Goal: Transaction & Acquisition: Obtain resource

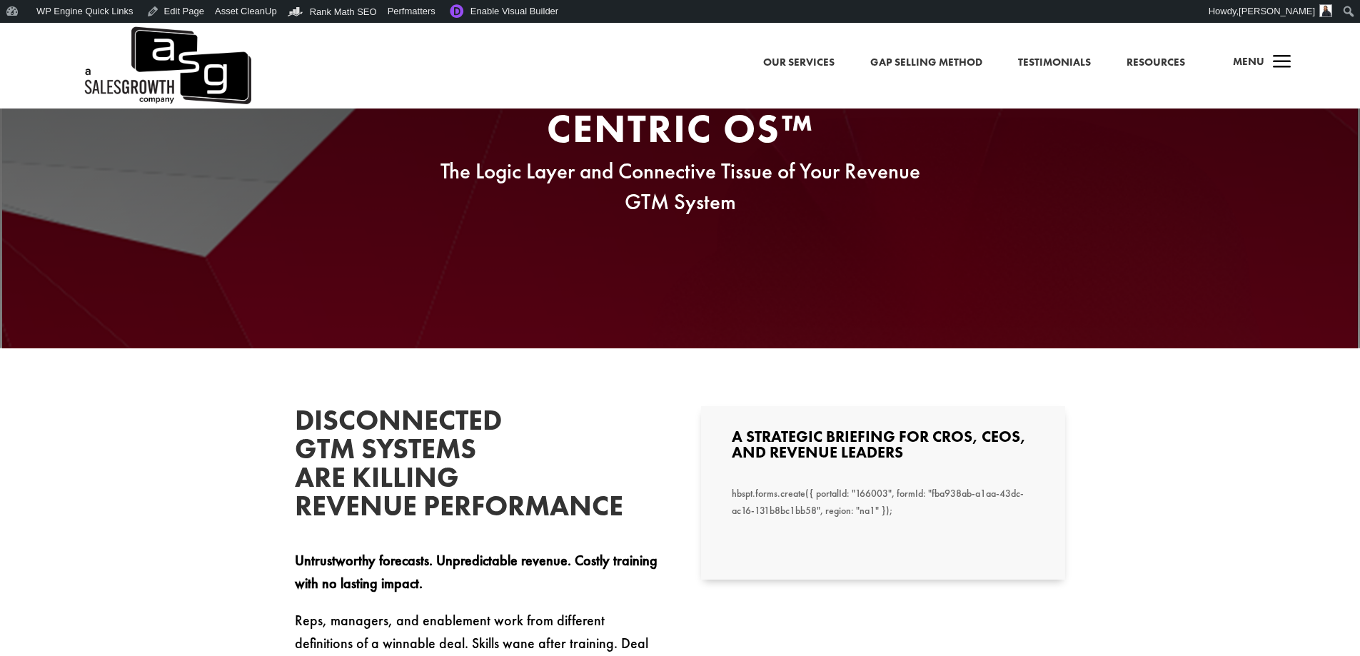
scroll to position [143, 0]
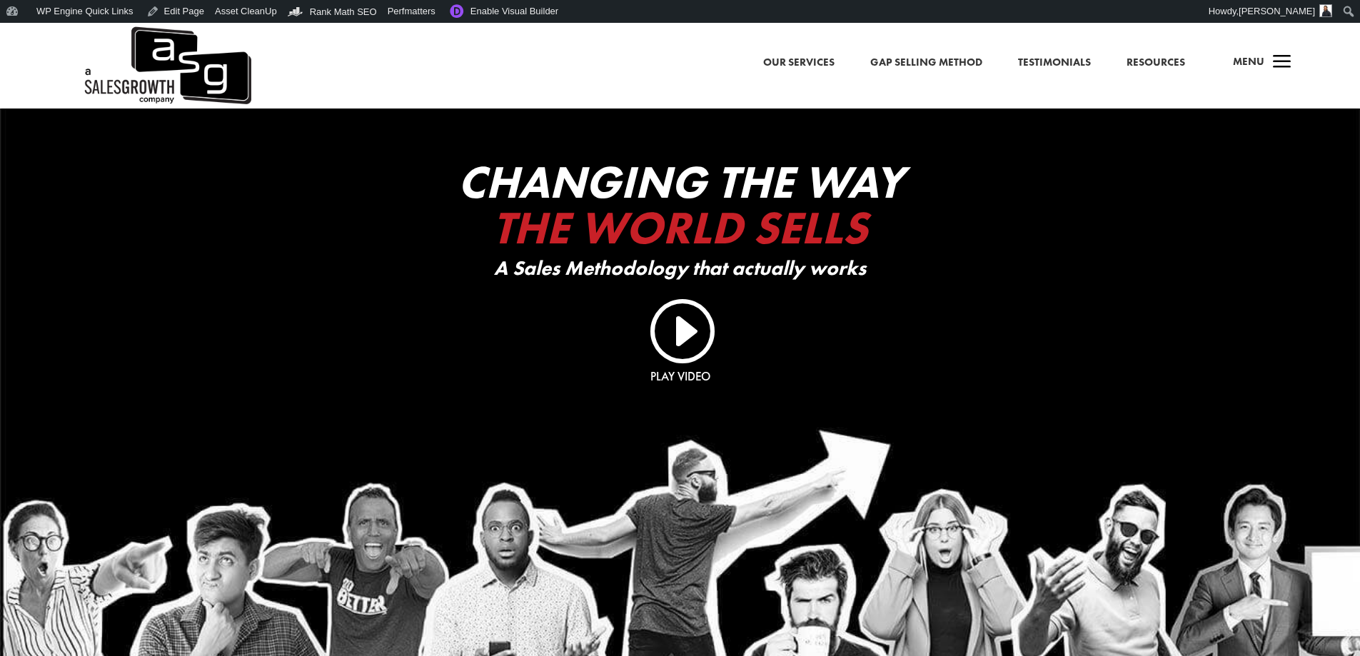
click at [978, 60] on span "a" at bounding box center [1282, 63] width 29 height 29
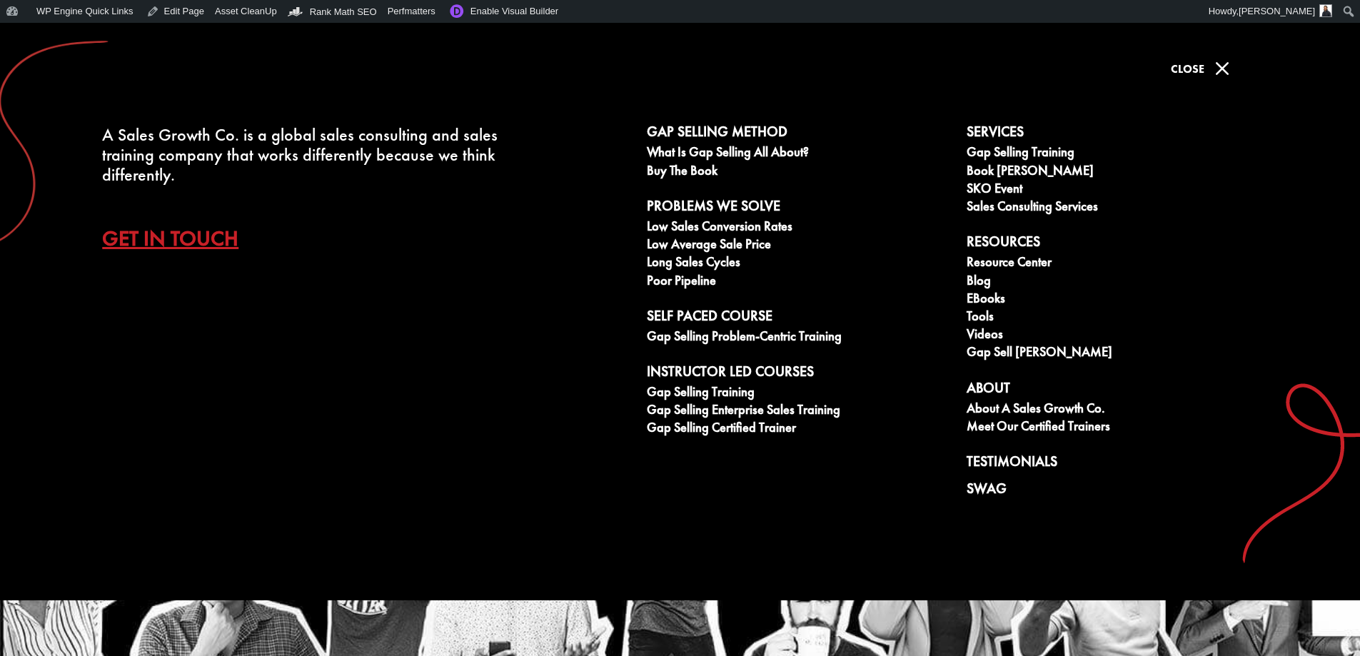
click at [156, 246] on link "Get In Touch" at bounding box center [181, 238] width 158 height 50
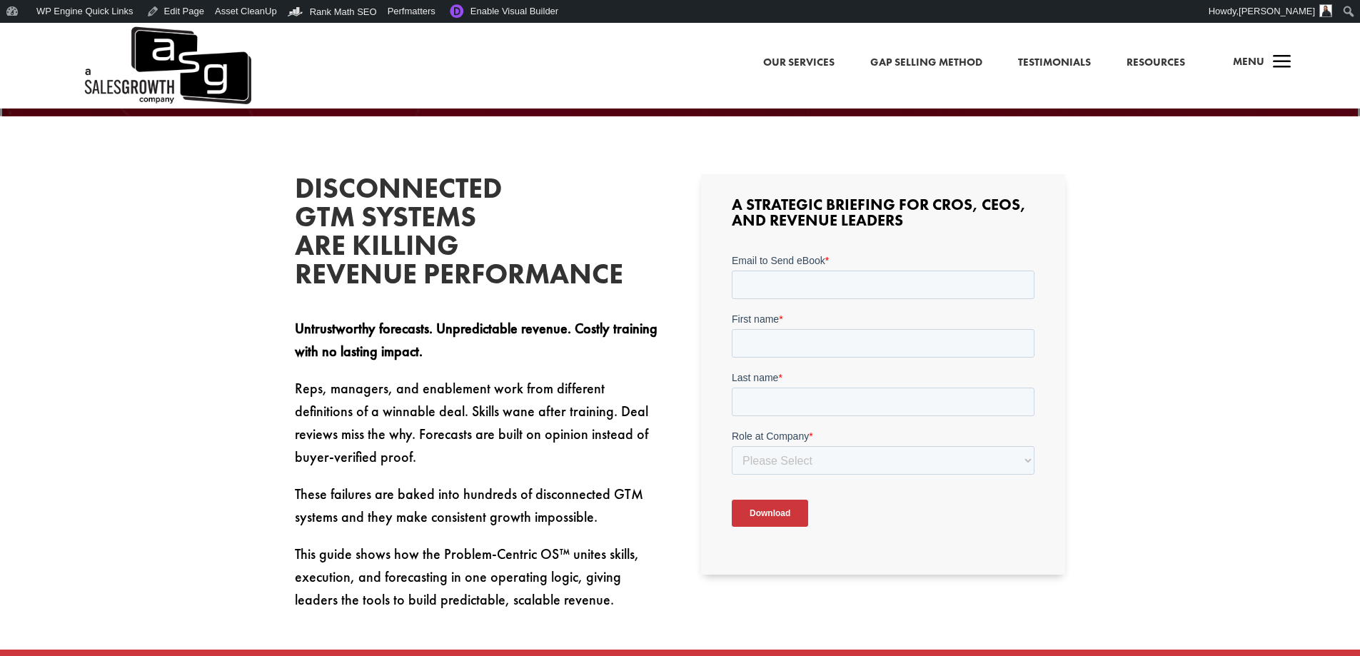
scroll to position [428, 0]
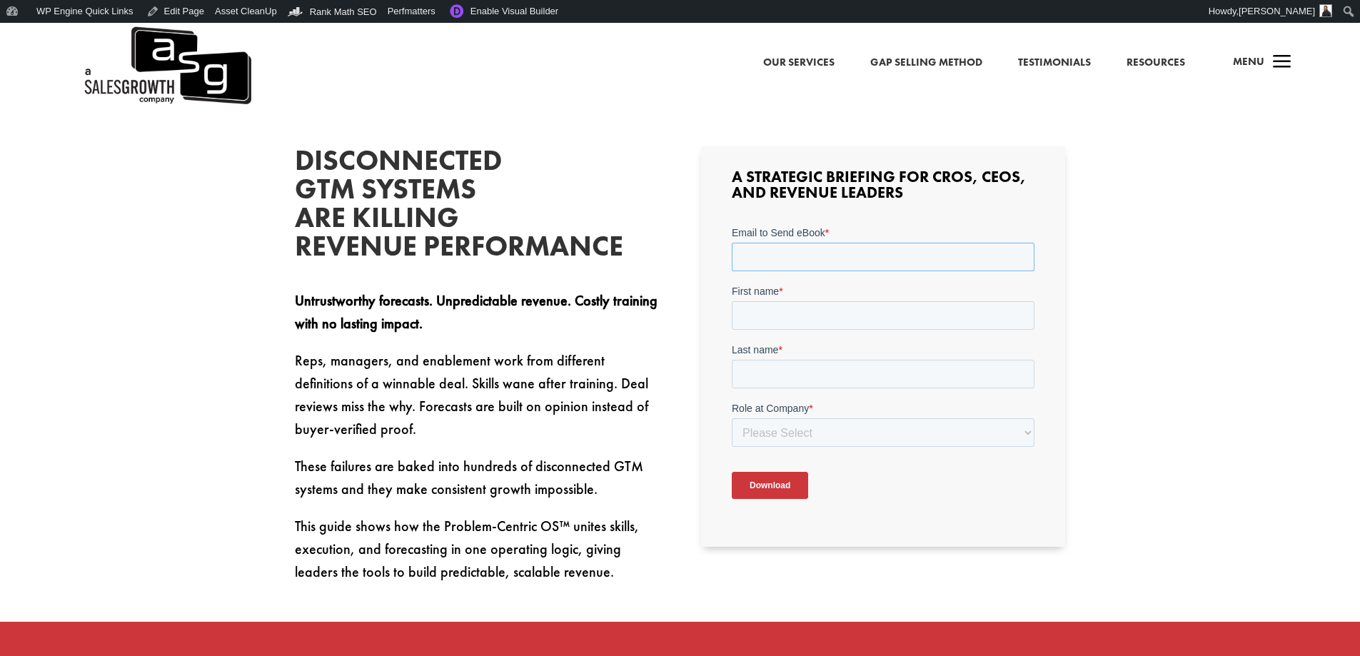
click at [865, 255] on input "Email to Send eBook *" at bounding box center [883, 257] width 303 height 29
type input "sean@salesgrowth.com"
type input "Sean"
type input "Finlay"
click at [844, 433] on select "Please Select C-Level (CRO, CSO, etc) Senior Leadership (VP of Sales, VP of Ena…" at bounding box center [883, 432] width 303 height 29
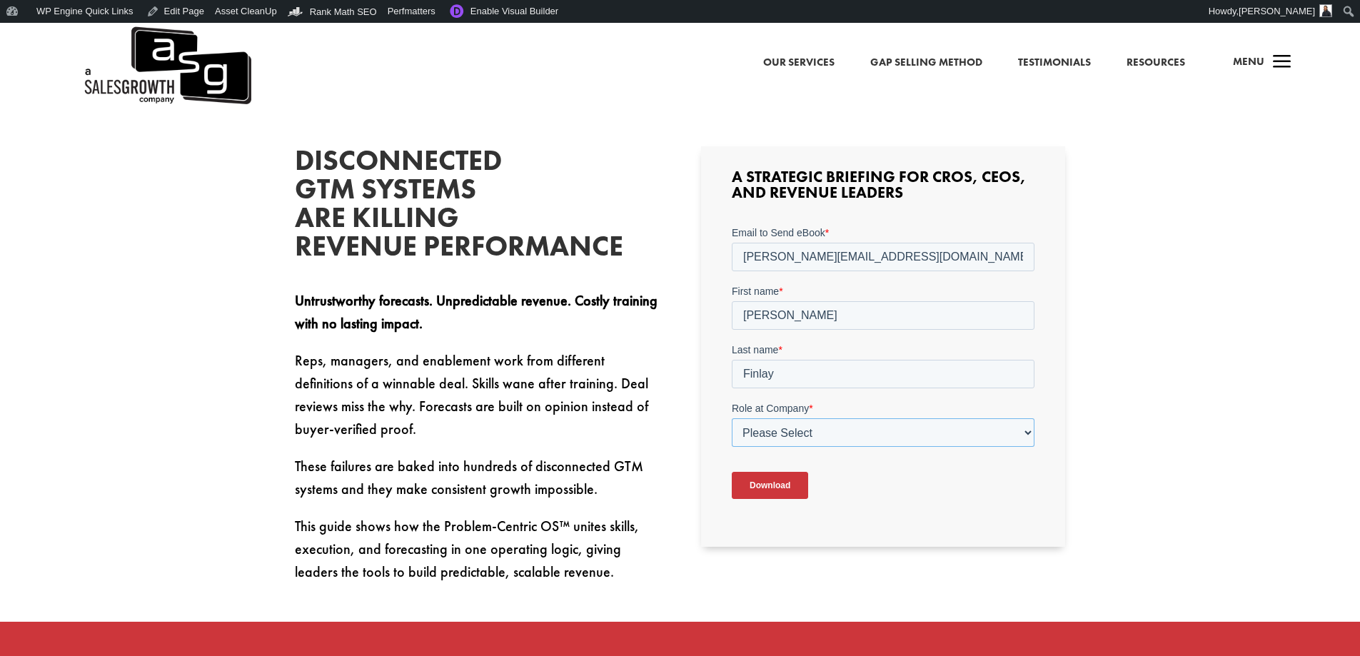
select select "Other"
click at [732, 418] on select "Please Select C-Level (CRO, CSO, etc) Senior Leadership (VP of Sales, VP of Ena…" at bounding box center [883, 432] width 303 height 29
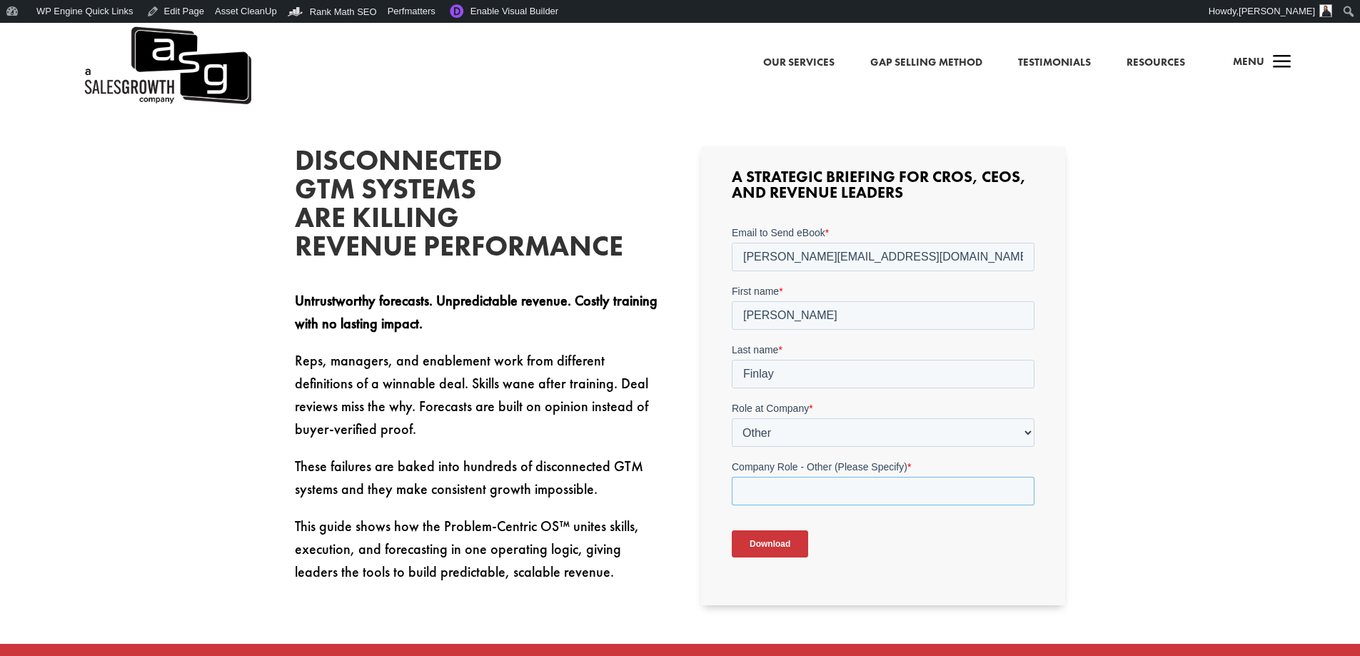
click at [793, 490] on input "Company Role - Other (Please Specify) *" at bounding box center [883, 491] width 303 height 29
type input "Marketing"
click at [777, 543] on input "Download" at bounding box center [770, 543] width 76 height 27
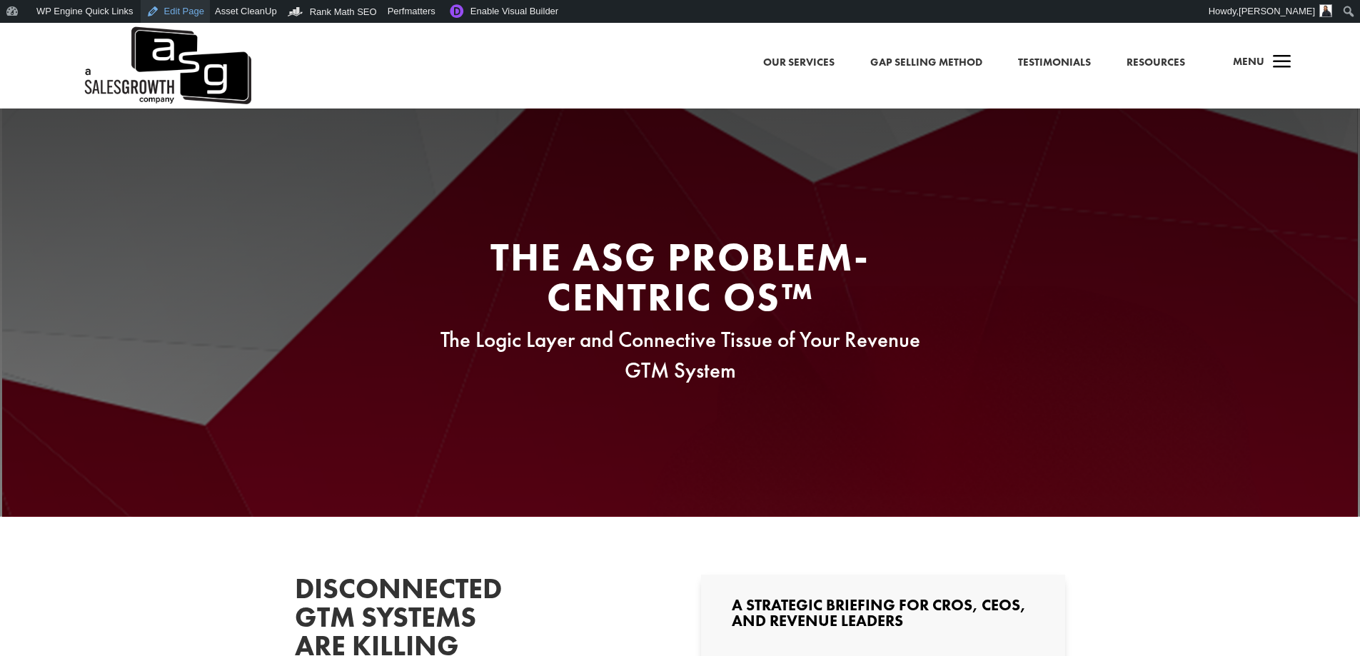
click at [171, 12] on link "Edit Page" at bounding box center [175, 11] width 69 height 23
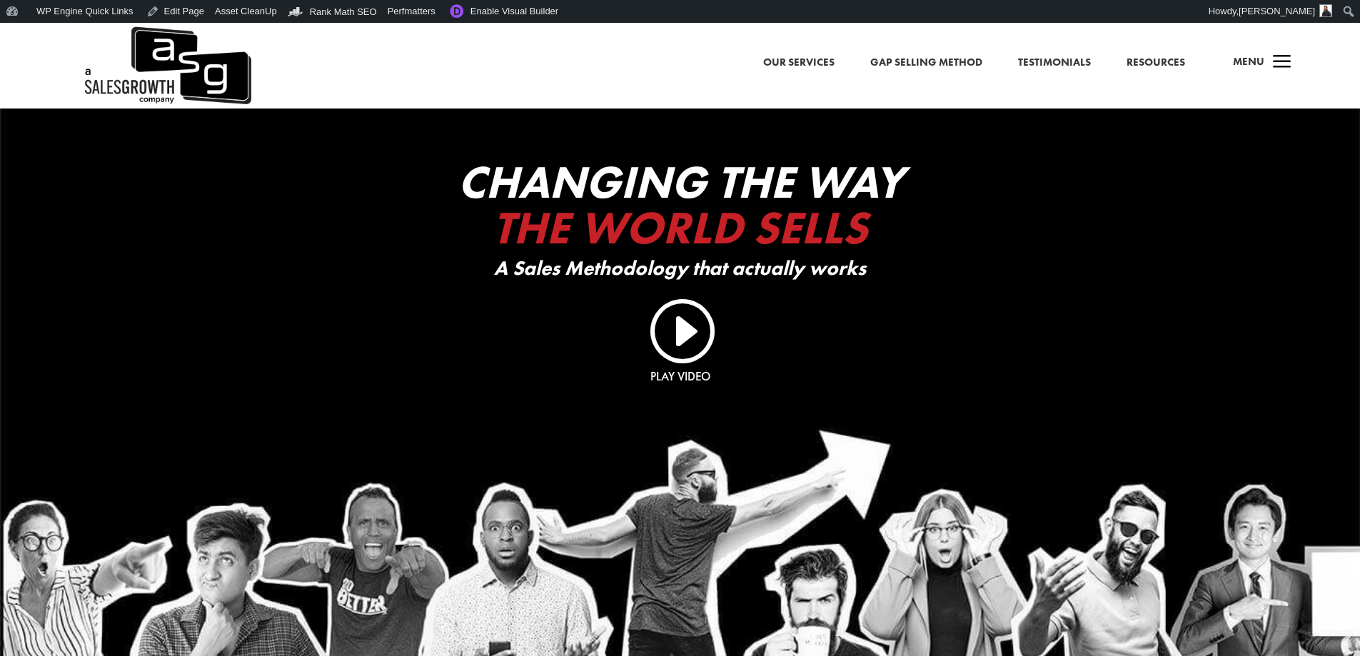
click at [1259, 59] on span "Menu" at bounding box center [1248, 61] width 31 height 14
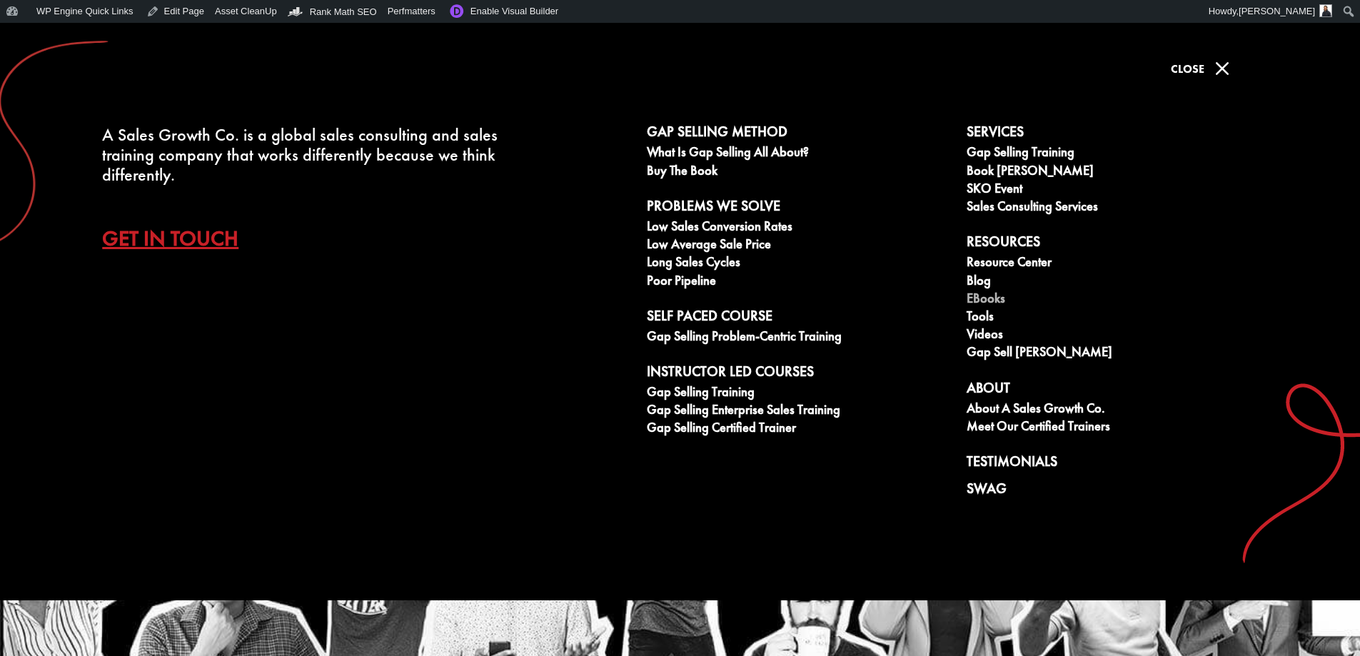
click at [1003, 298] on link "eBooks" at bounding box center [1118, 300] width 304 height 18
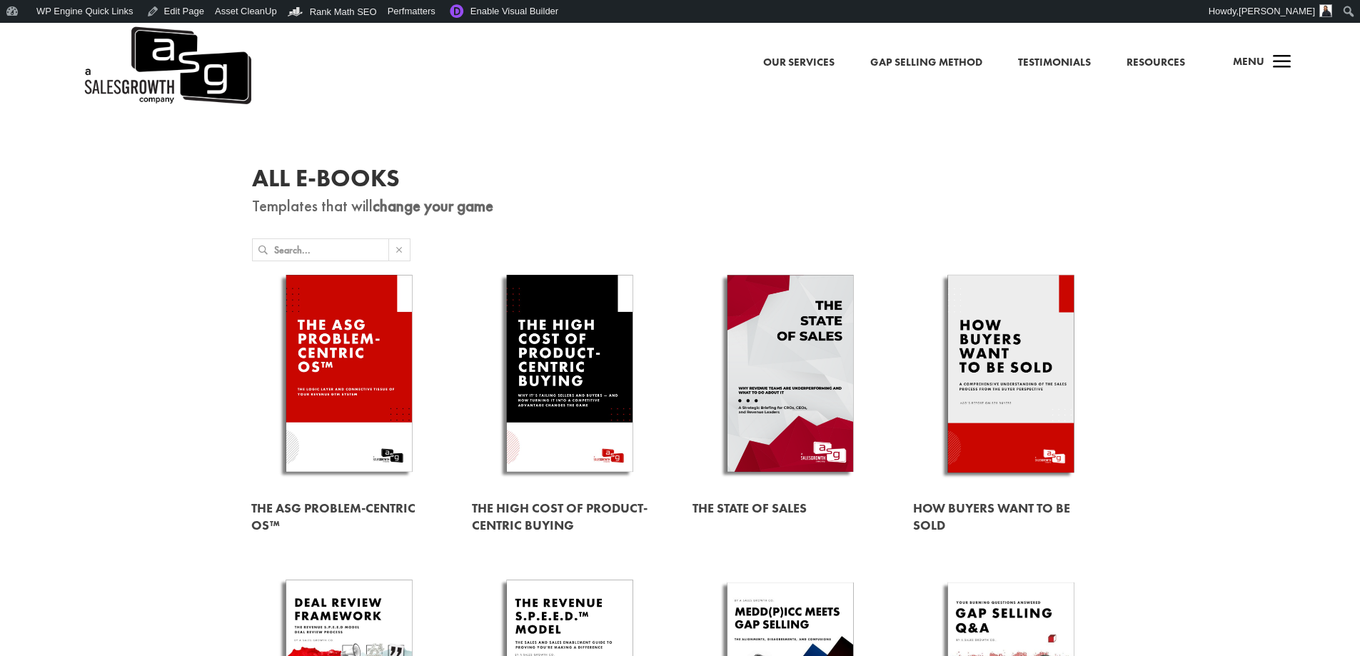
click at [358, 369] on link at bounding box center [349, 376] width 196 height 223
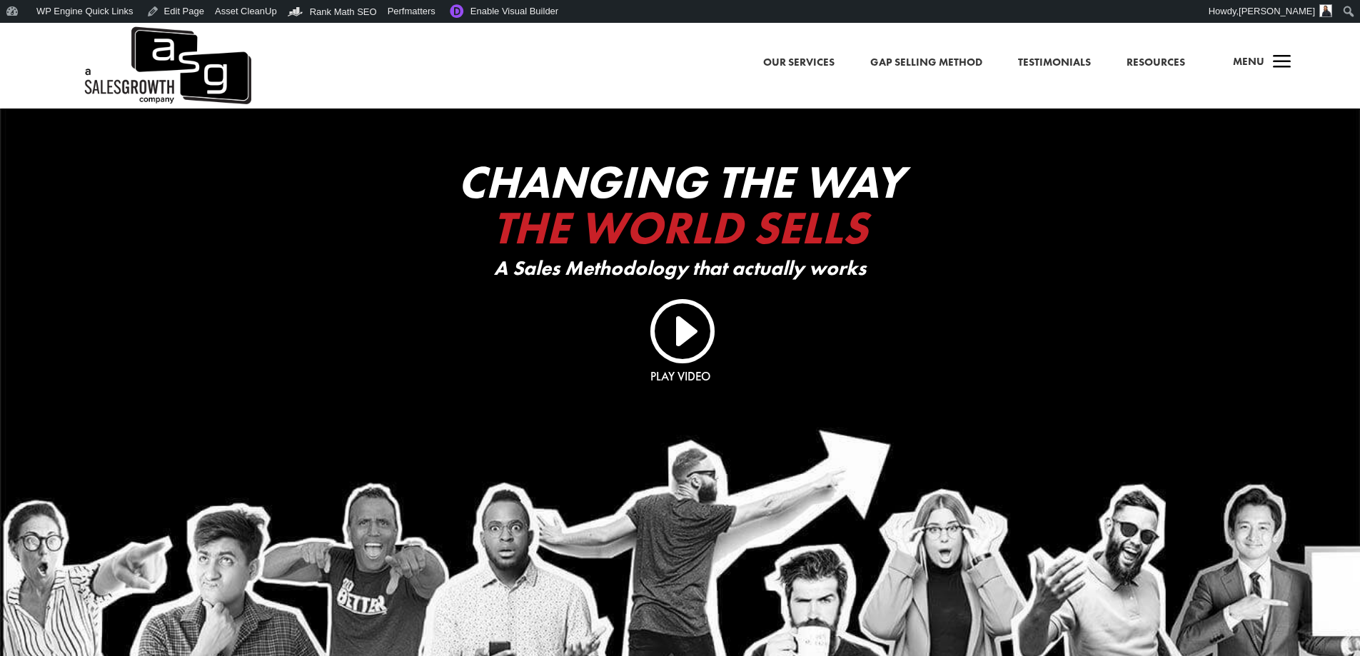
click at [1265, 61] on div "a Menu" at bounding box center [1256, 66] width 69 height 34
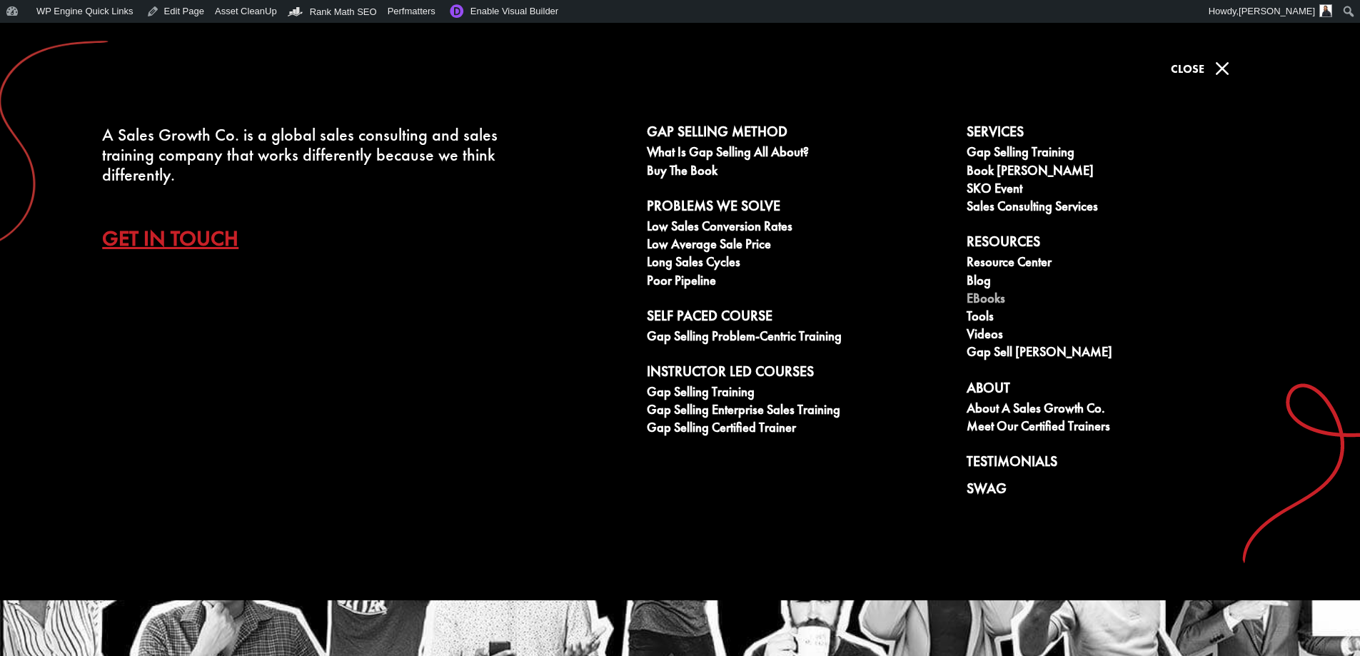
click at [990, 304] on link "eBooks" at bounding box center [1118, 300] width 304 height 18
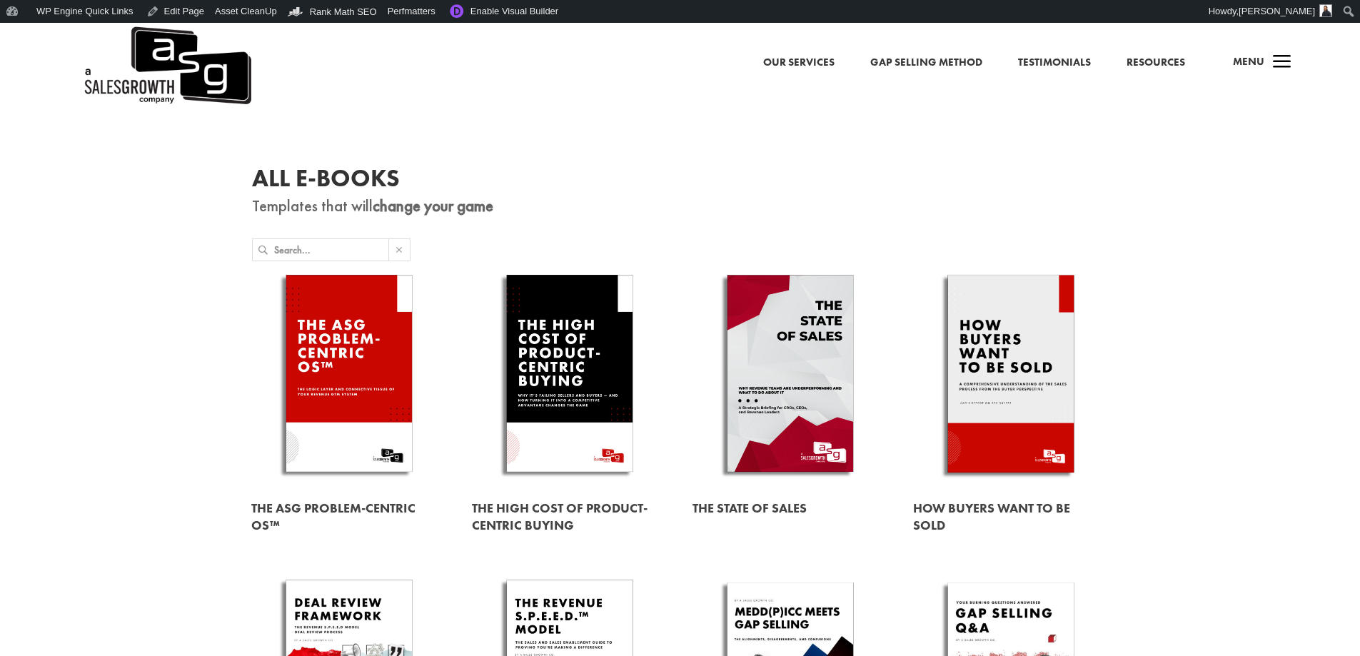
click at [370, 355] on link at bounding box center [349, 376] width 196 height 223
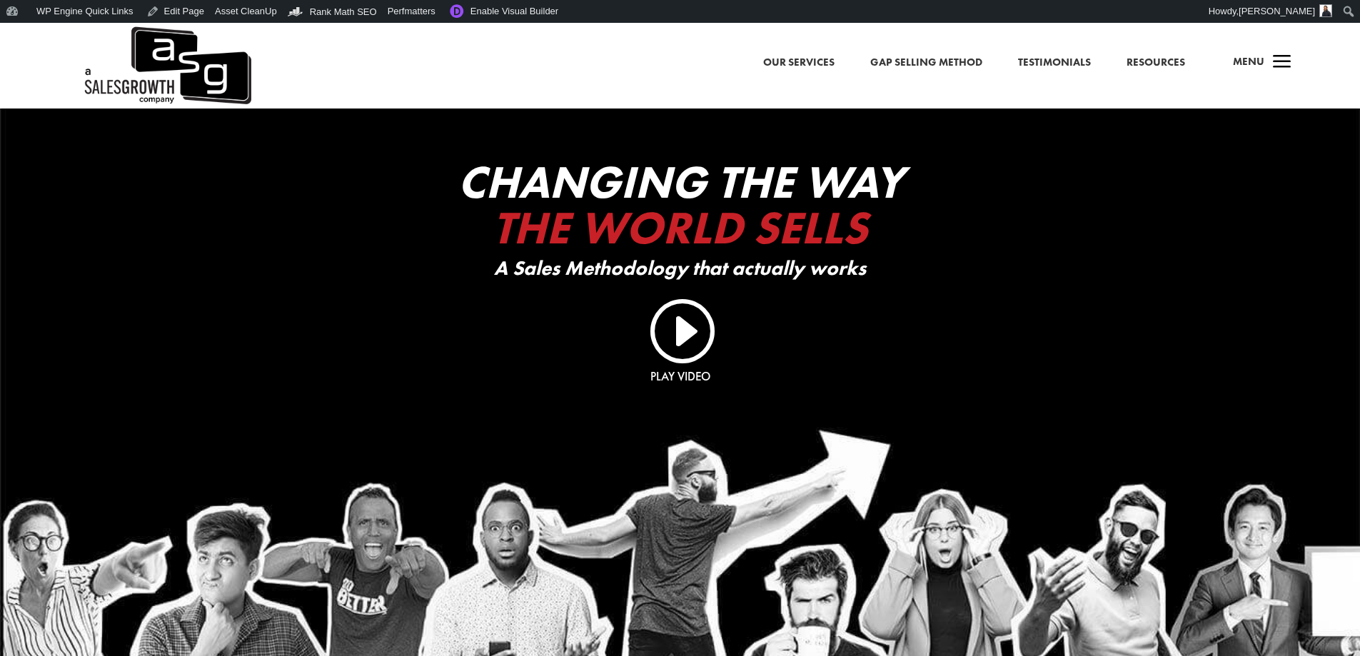
click at [1268, 49] on span "a" at bounding box center [1282, 63] width 29 height 29
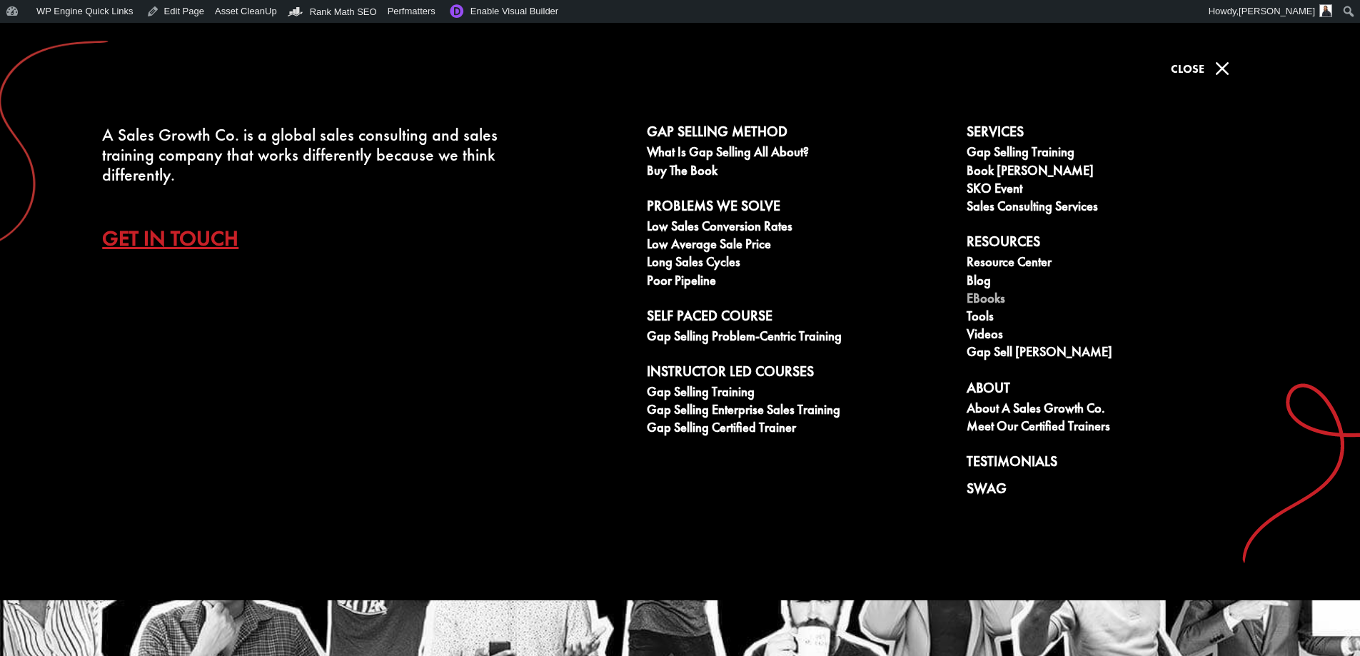
click at [1001, 298] on link "eBooks" at bounding box center [1118, 300] width 304 height 18
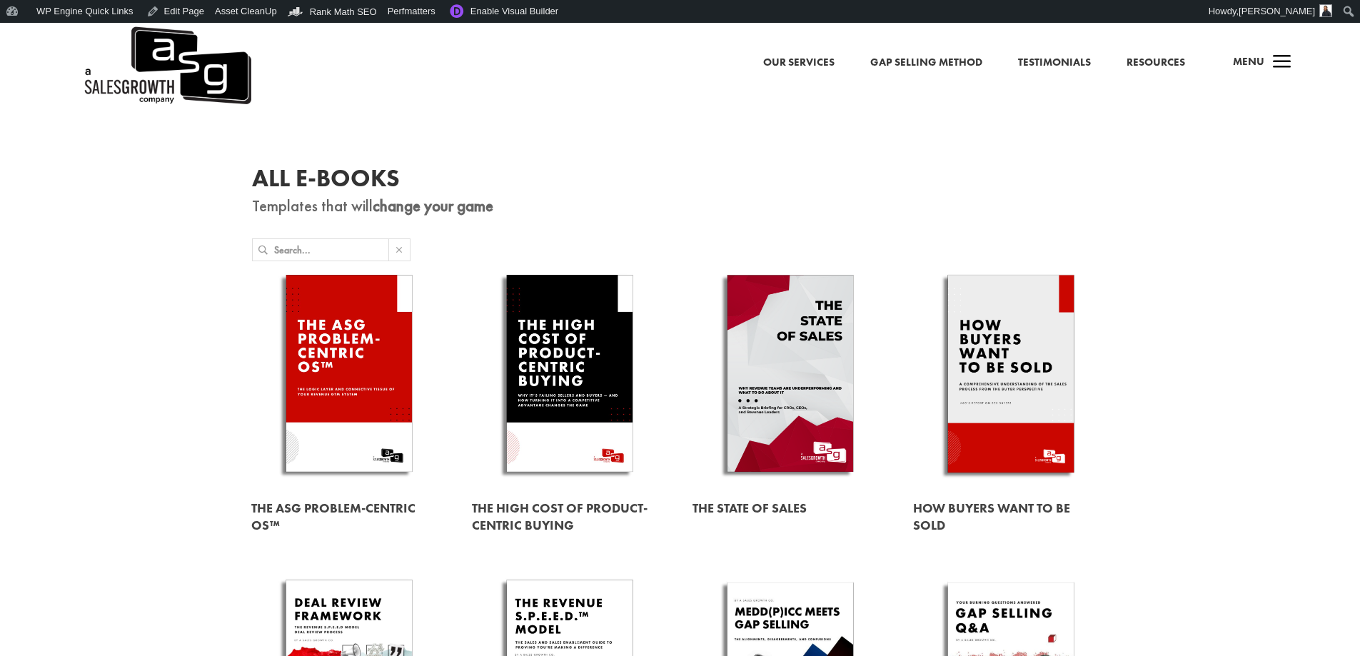
click at [752, 348] on link at bounding box center [790, 376] width 196 height 223
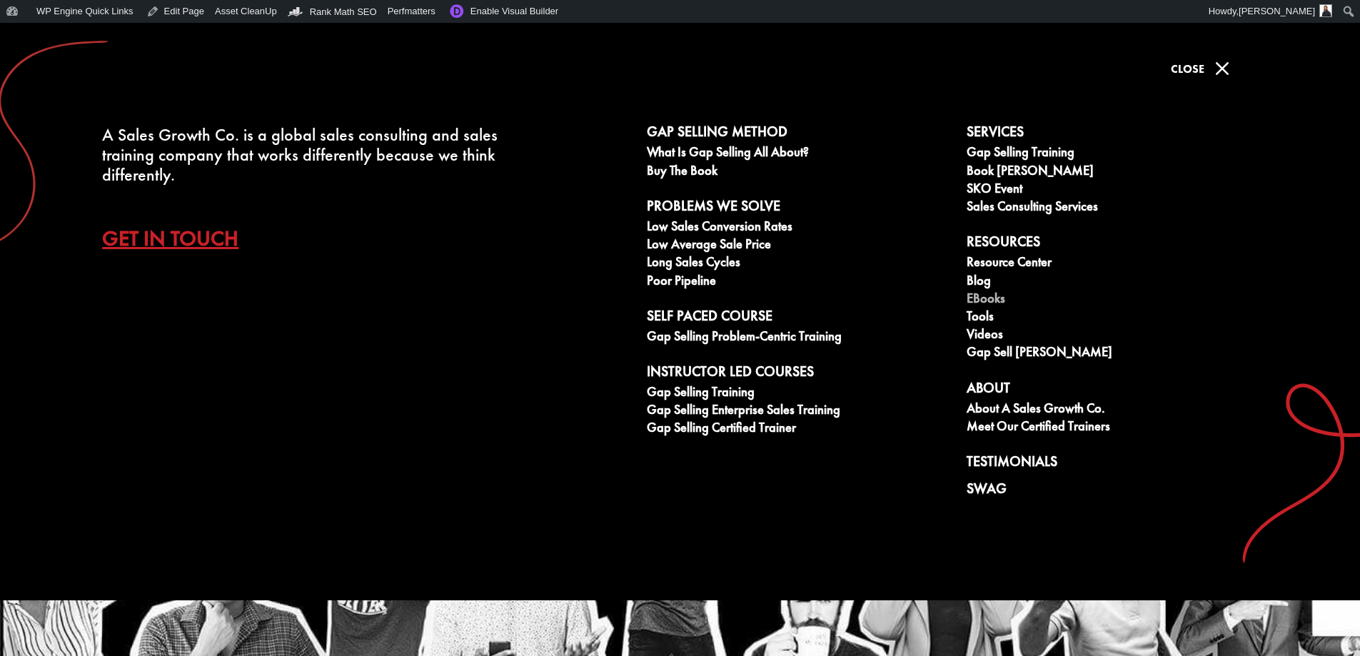
click at [990, 296] on link "eBooks" at bounding box center [1118, 300] width 304 height 18
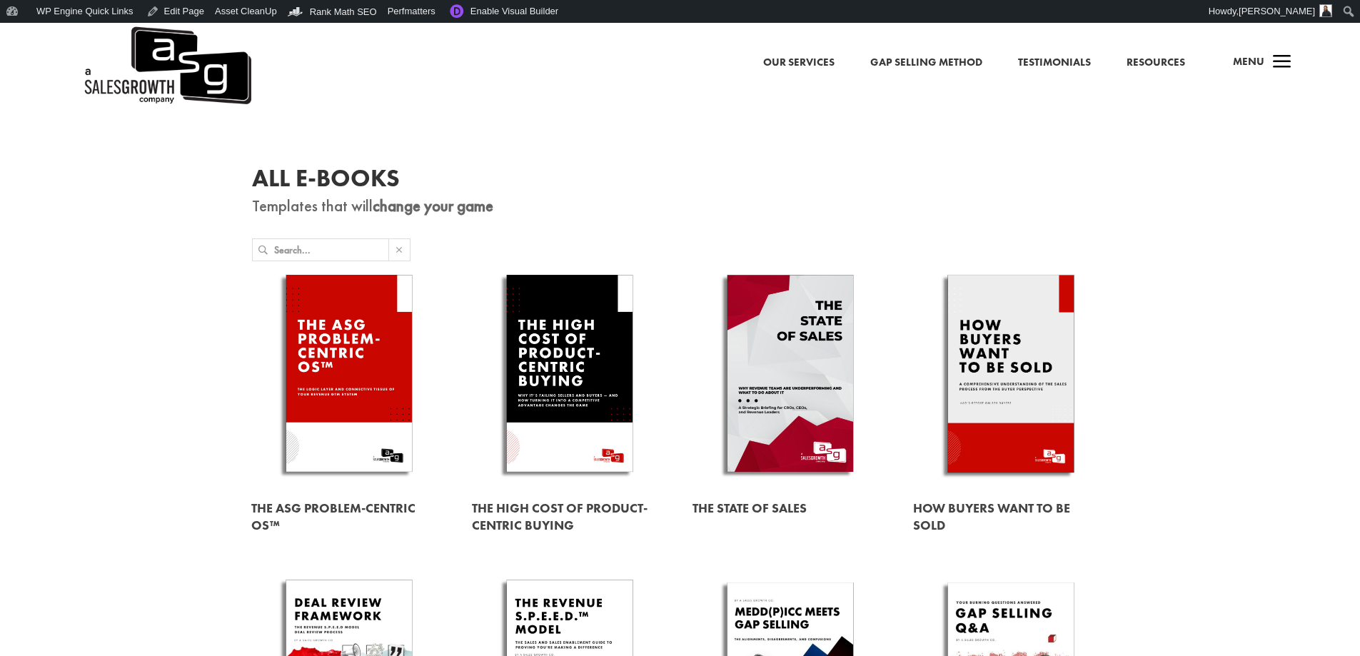
click at [348, 343] on link at bounding box center [349, 376] width 196 height 223
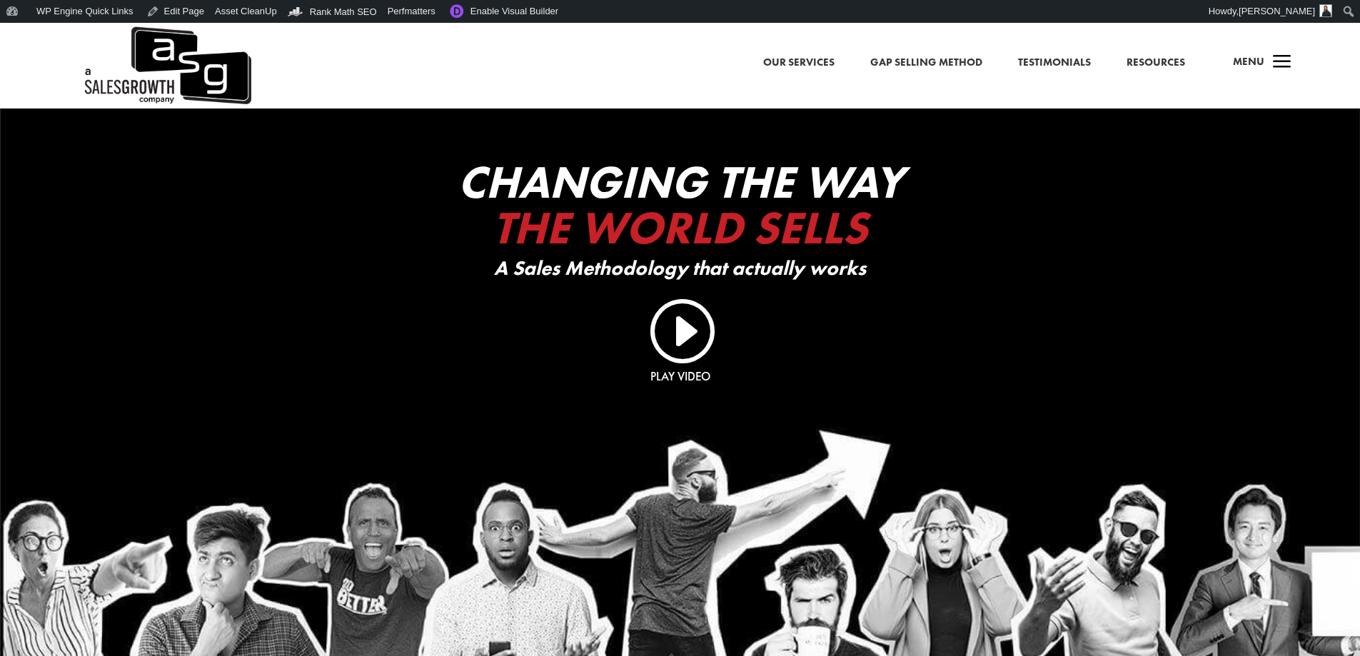
click at [1295, 68] on span "a" at bounding box center [1282, 63] width 29 height 29
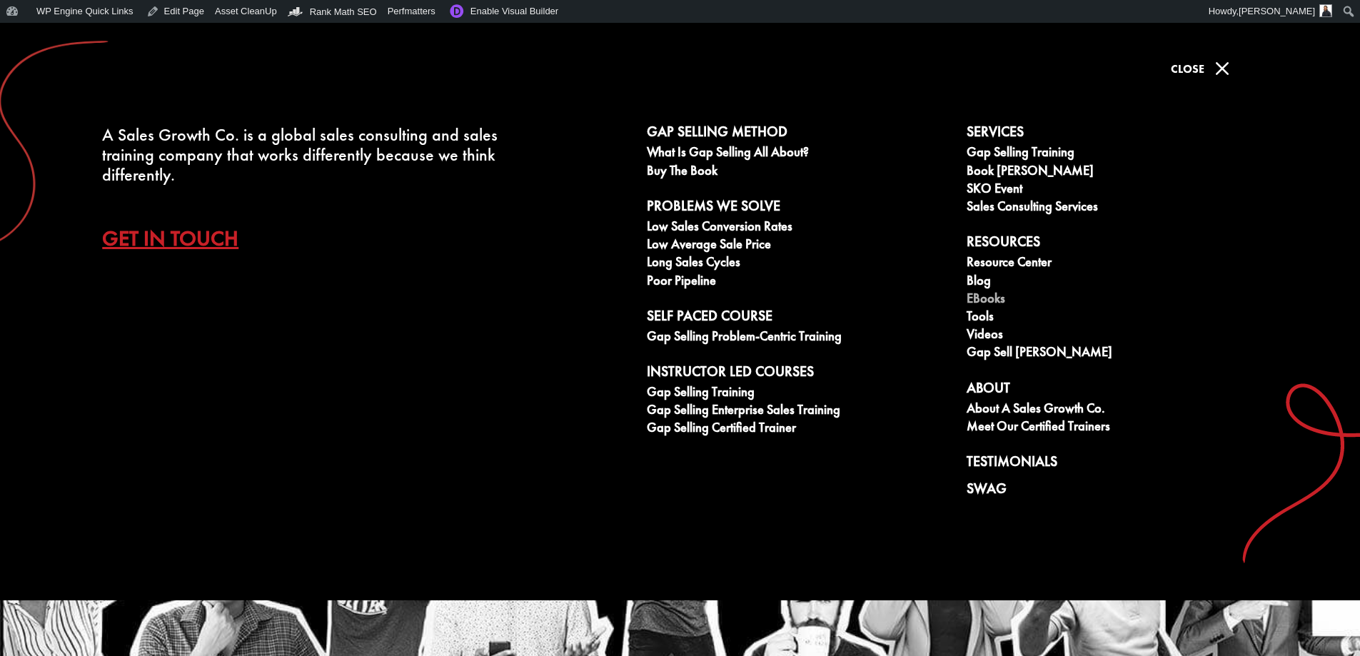
click at [1001, 295] on link "eBooks" at bounding box center [1118, 300] width 304 height 18
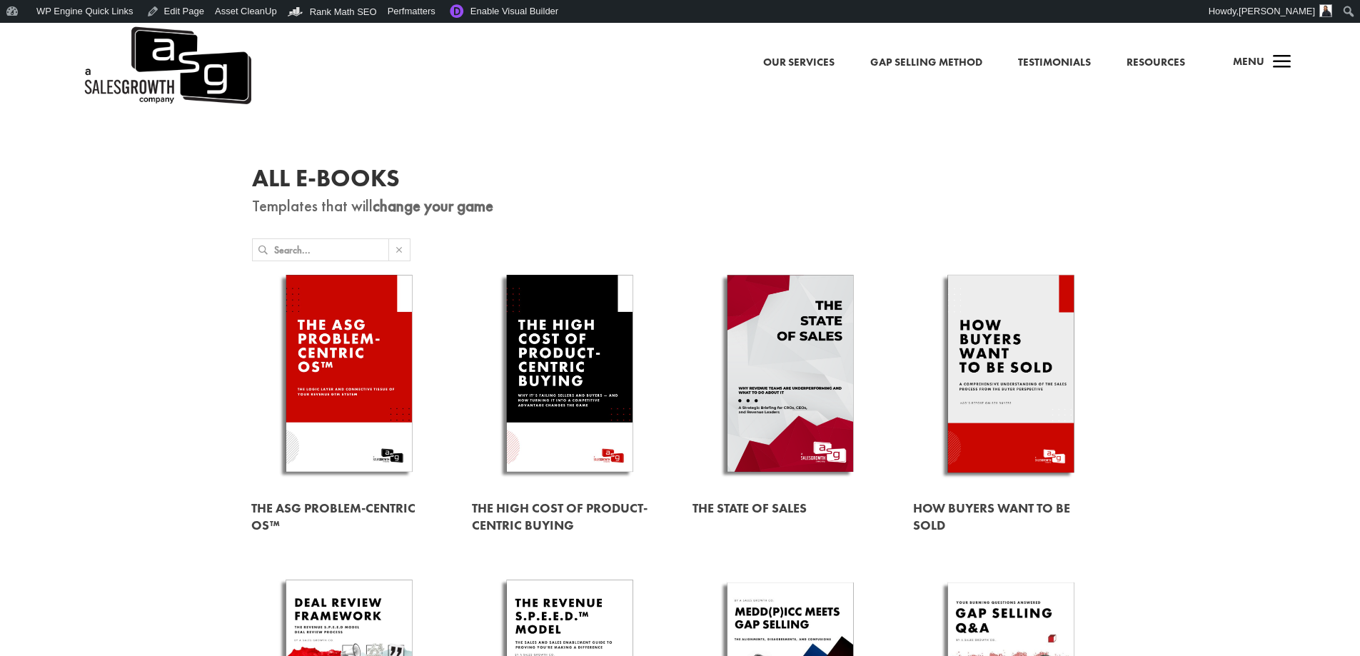
click at [364, 337] on link at bounding box center [349, 376] width 196 height 223
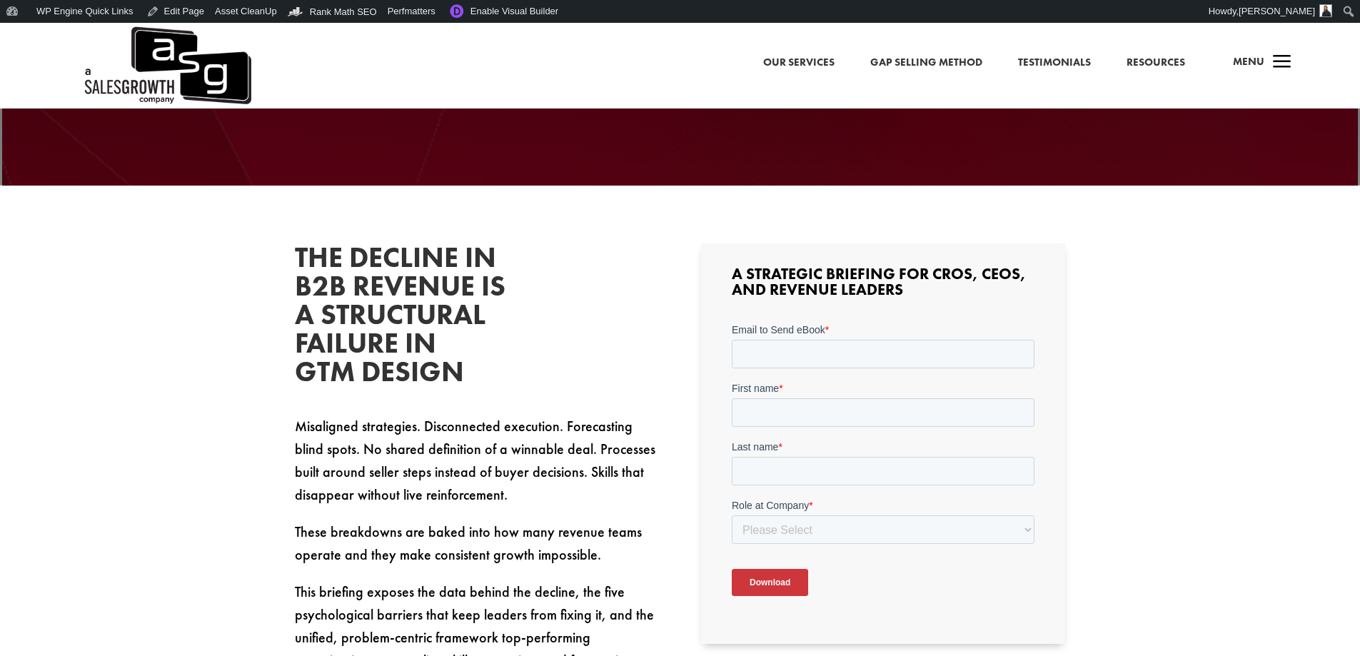
scroll to position [357, 0]
